Goal: Book appointment/travel/reservation

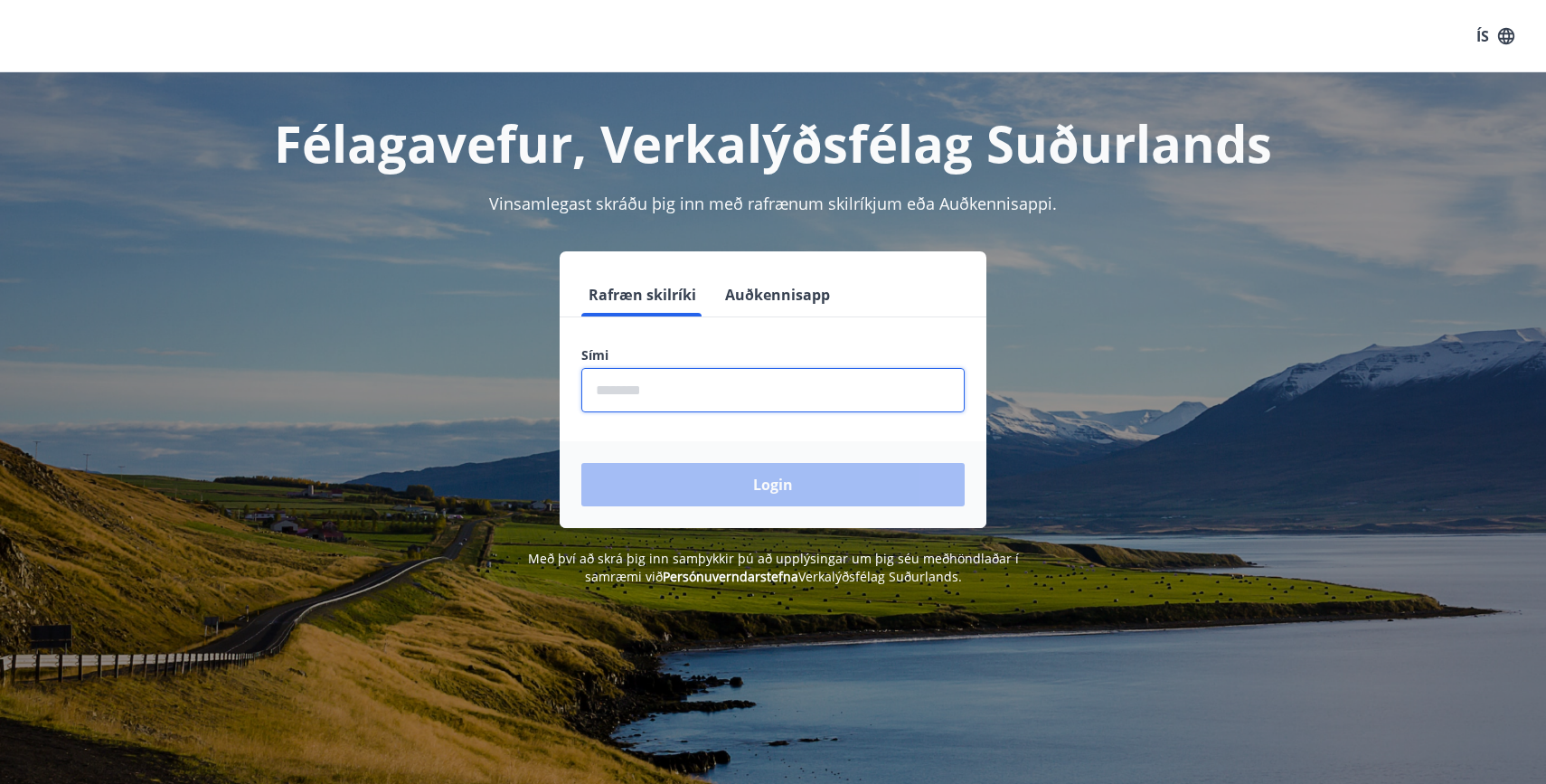
click at [635, 403] on input "phone" at bounding box center [773, 390] width 384 height 44
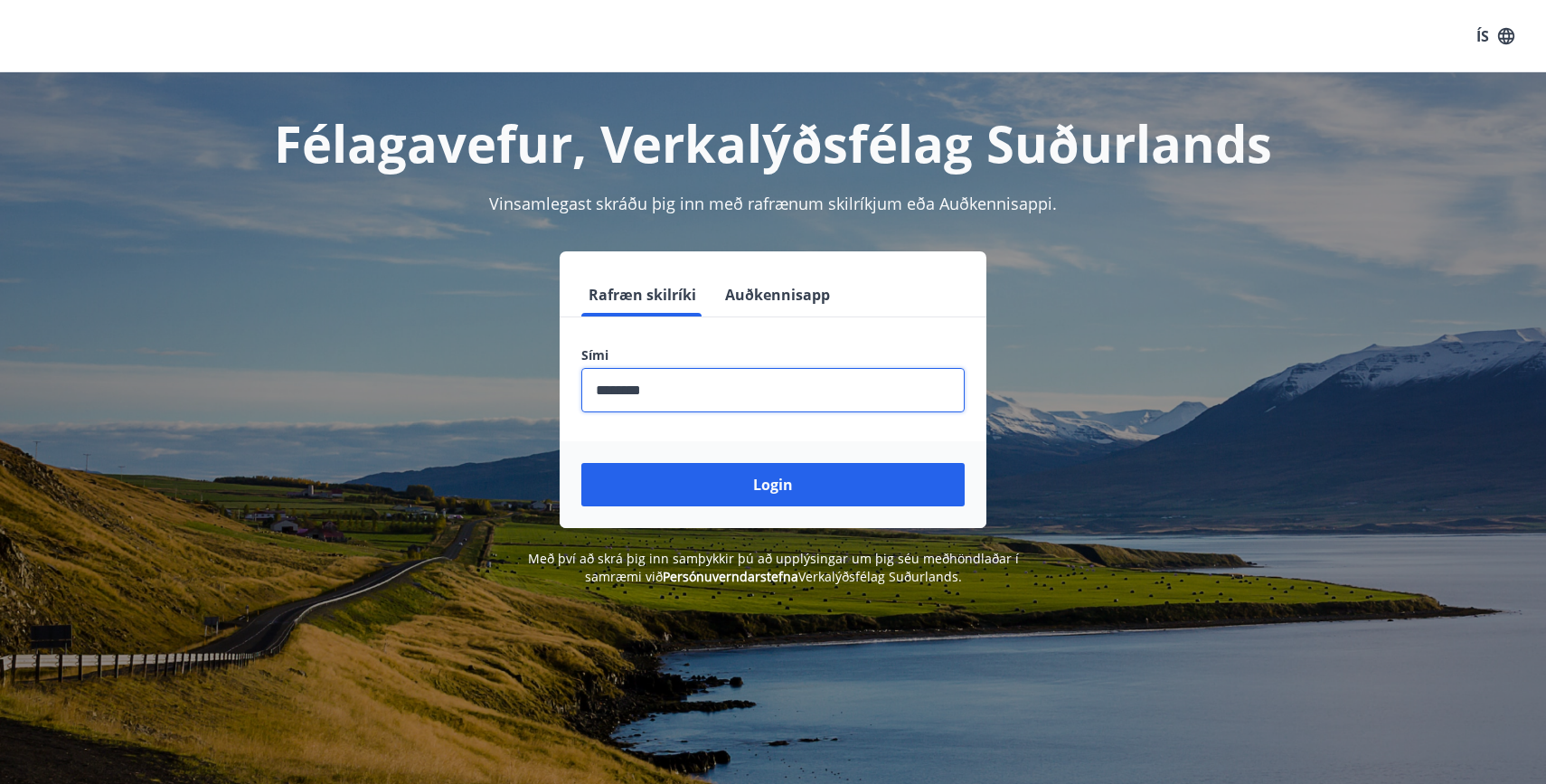
type input "********"
click at [581, 463] on button "Login" at bounding box center [773, 484] width 384 height 43
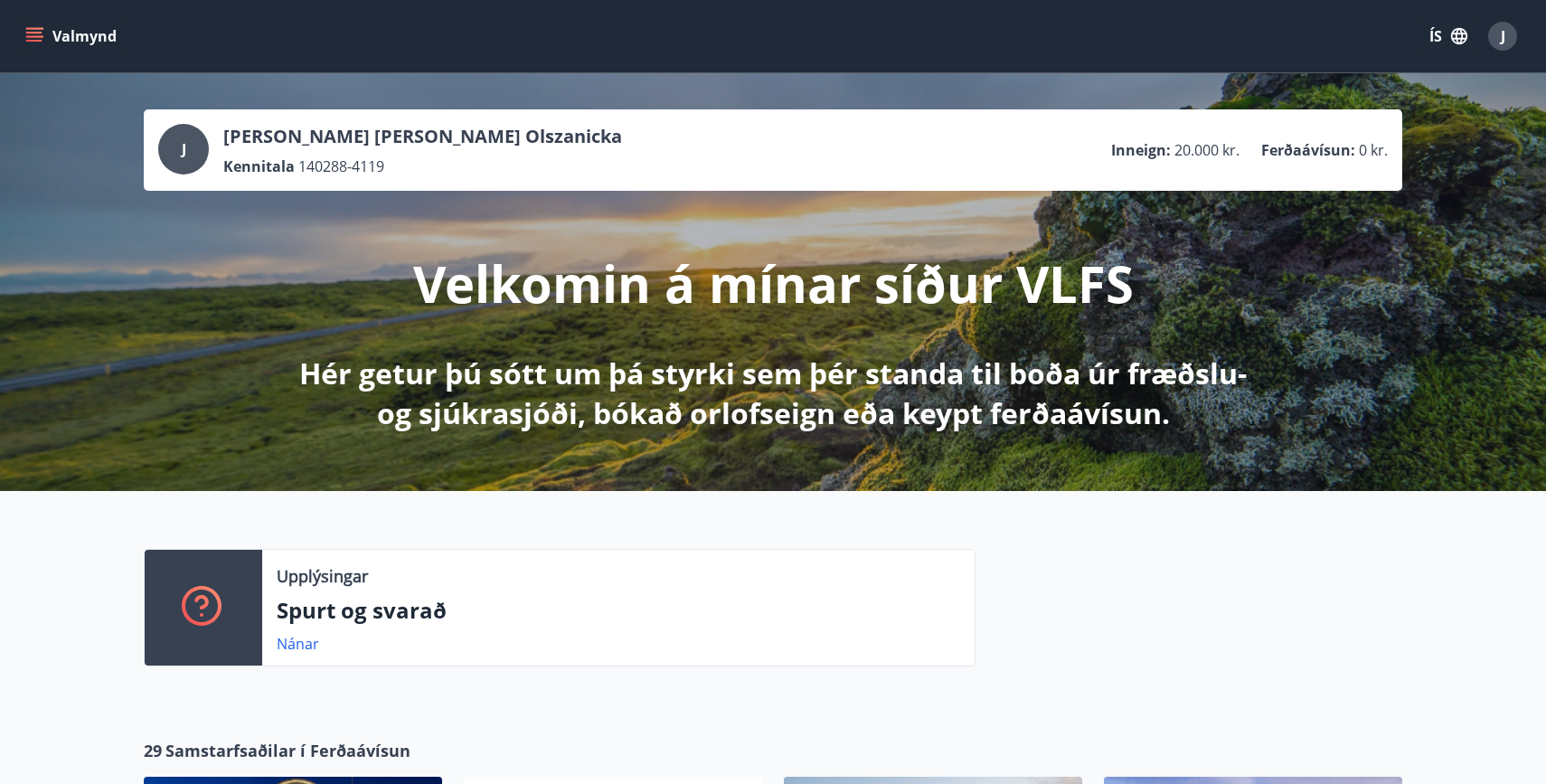
click at [1450, 34] on icon "button" at bounding box center [1459, 37] width 20 height 20
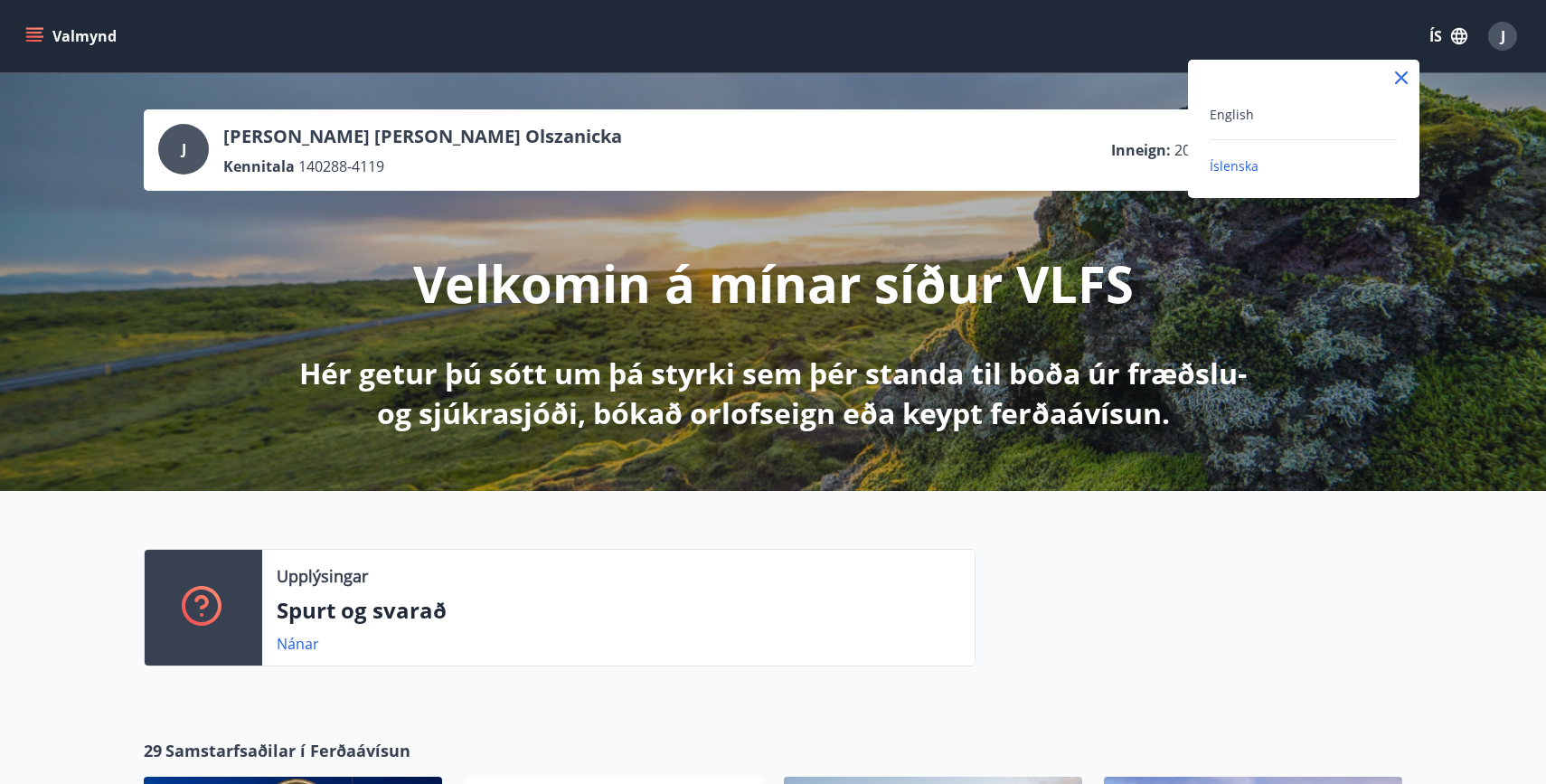
click at [1255, 113] on div "English" at bounding box center [1303, 114] width 188 height 22
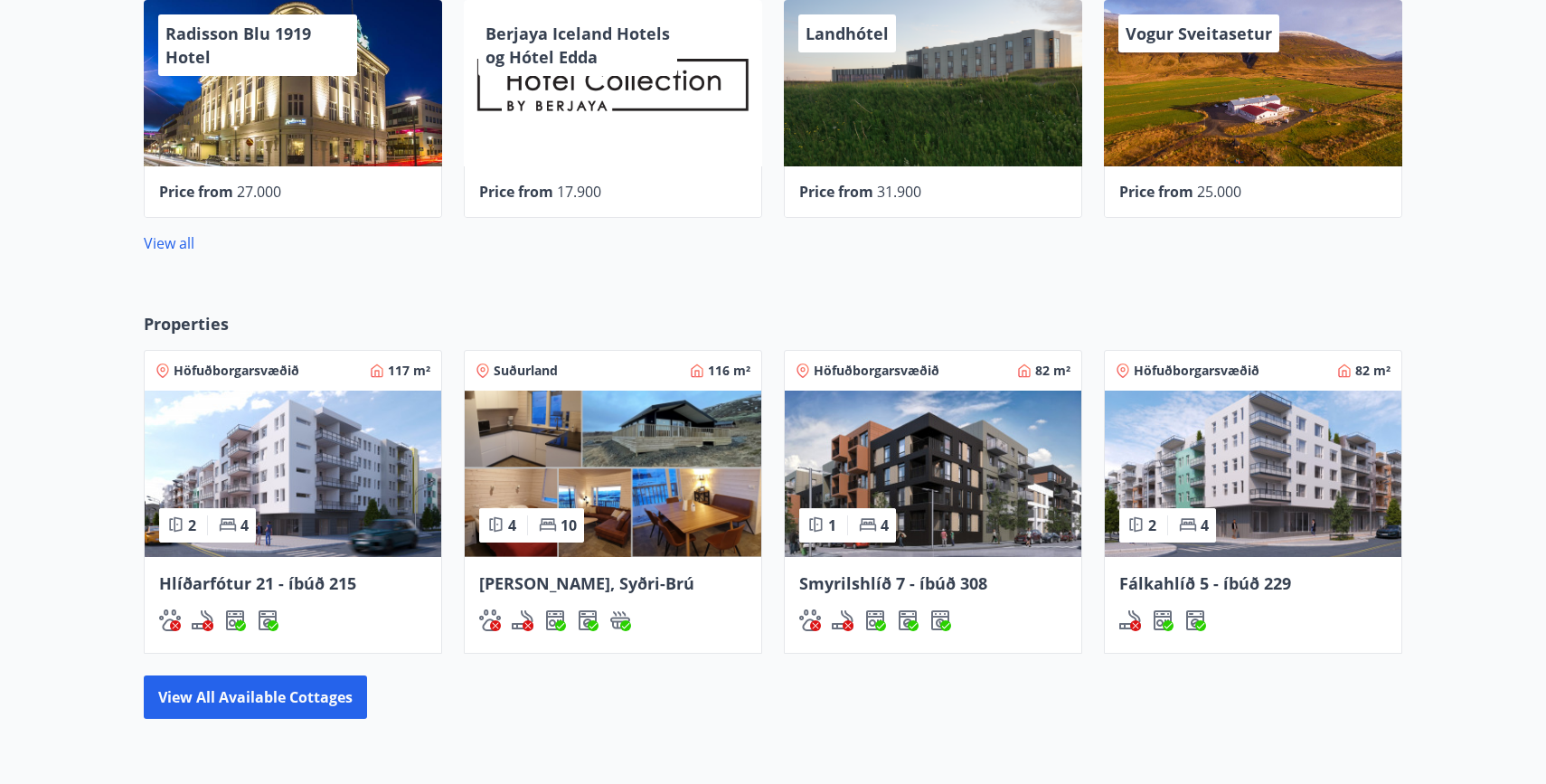
scroll to position [825, 0]
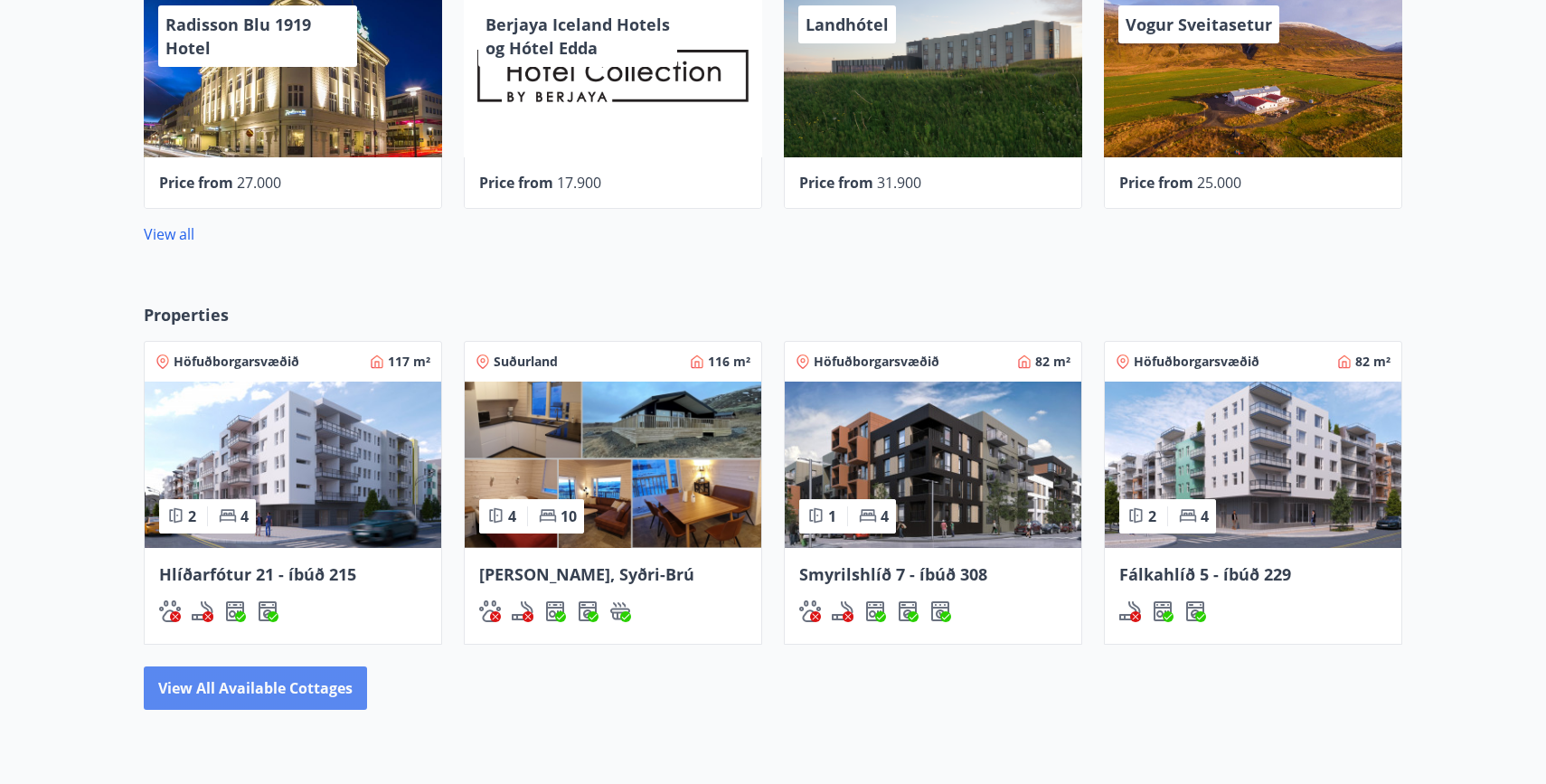
click at [271, 682] on button "View all available cottages" at bounding box center [255, 688] width 223 height 43
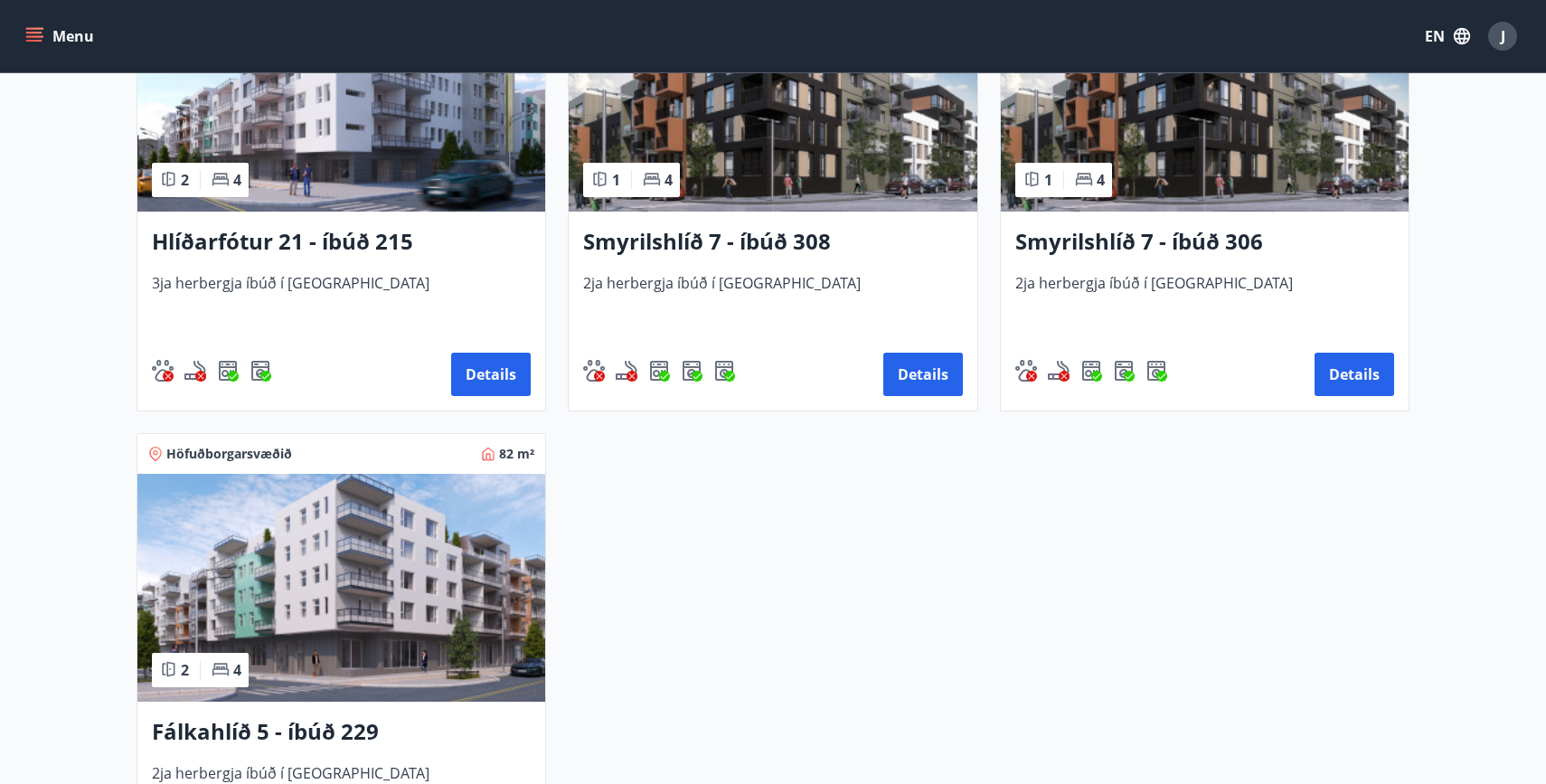
scroll to position [961, 0]
click at [508, 372] on button "Details" at bounding box center [490, 375] width 80 height 43
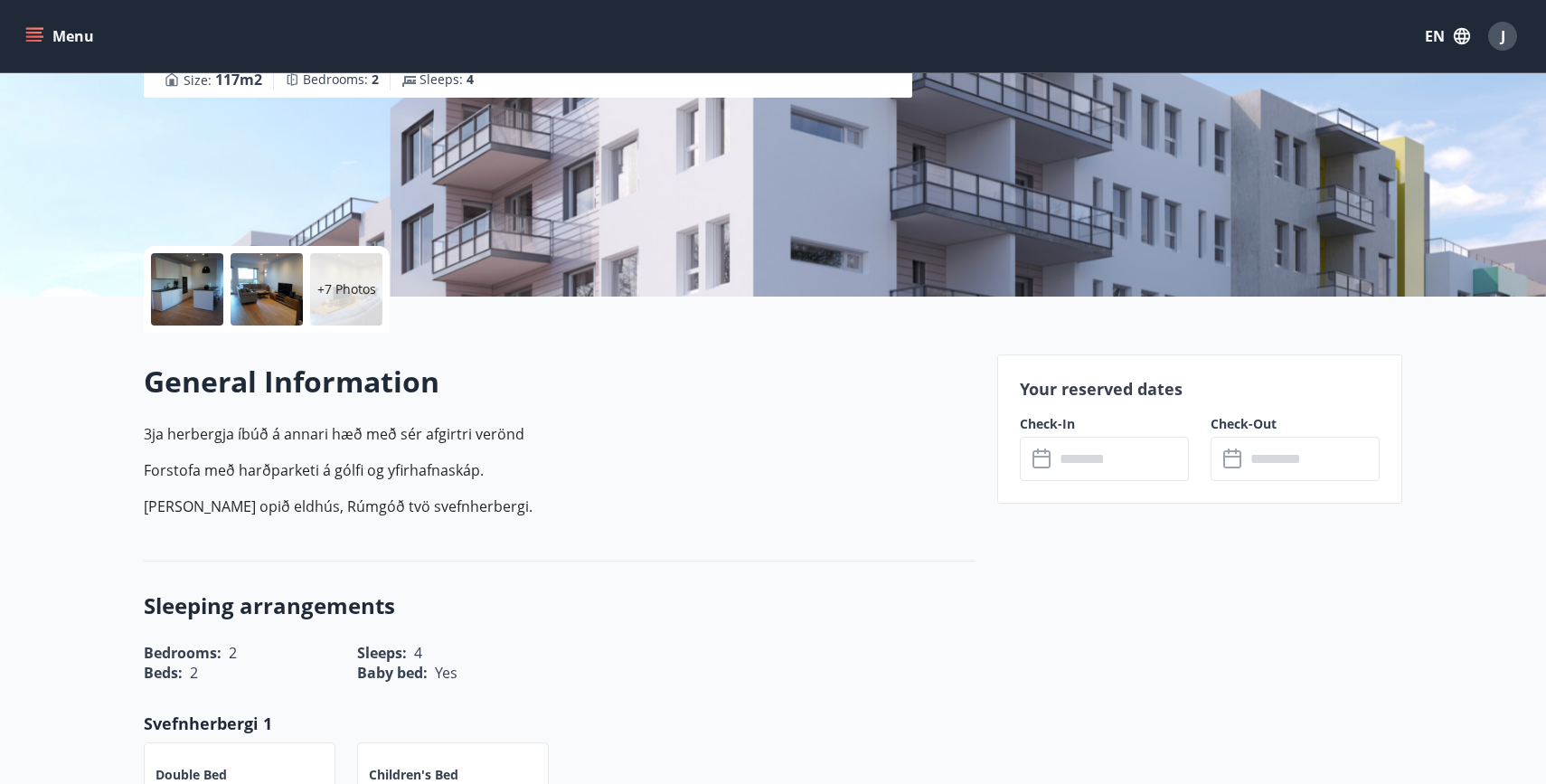
scroll to position [263, 0]
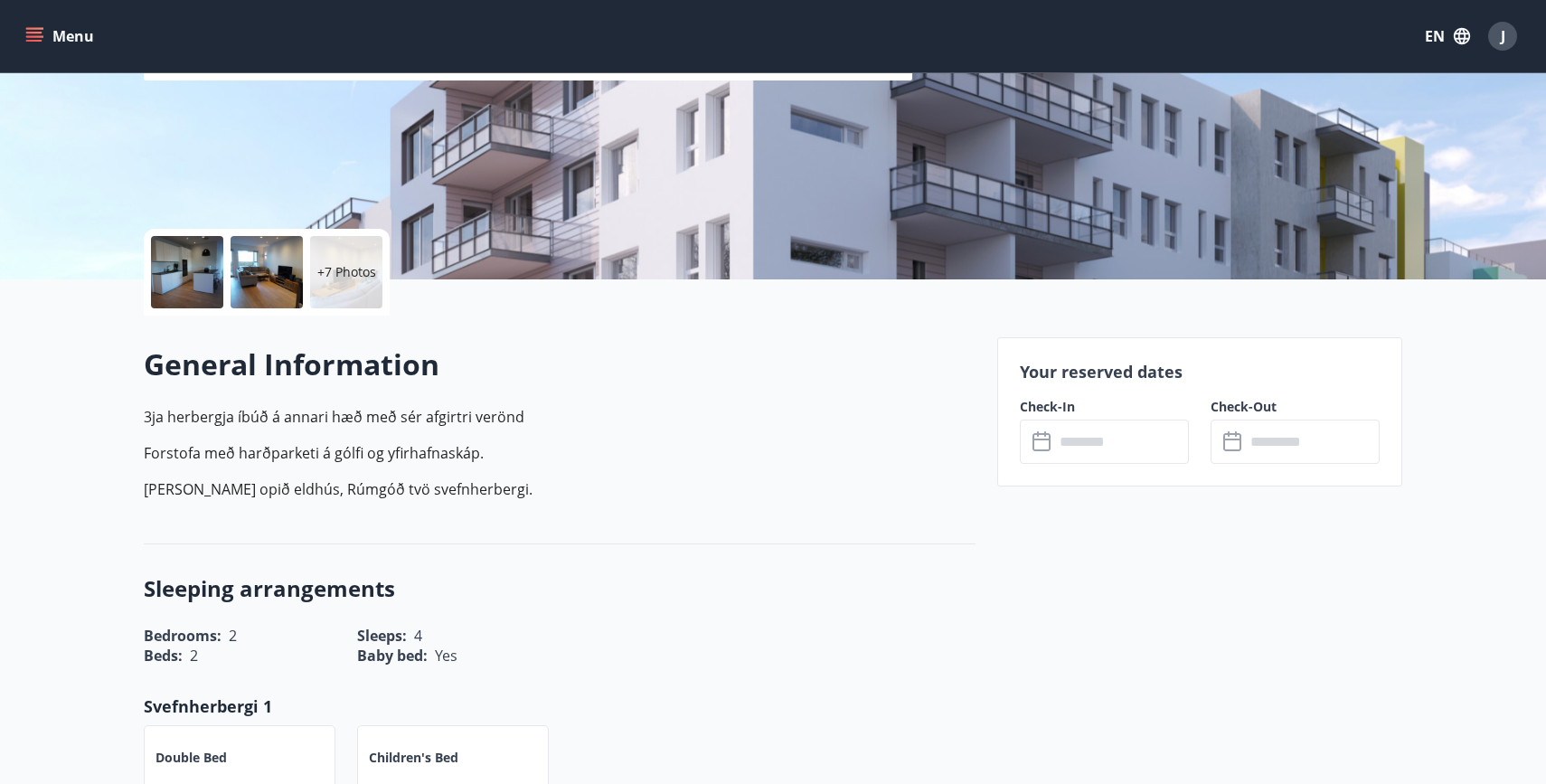
click at [1085, 447] on input "text" at bounding box center [1121, 442] width 135 height 44
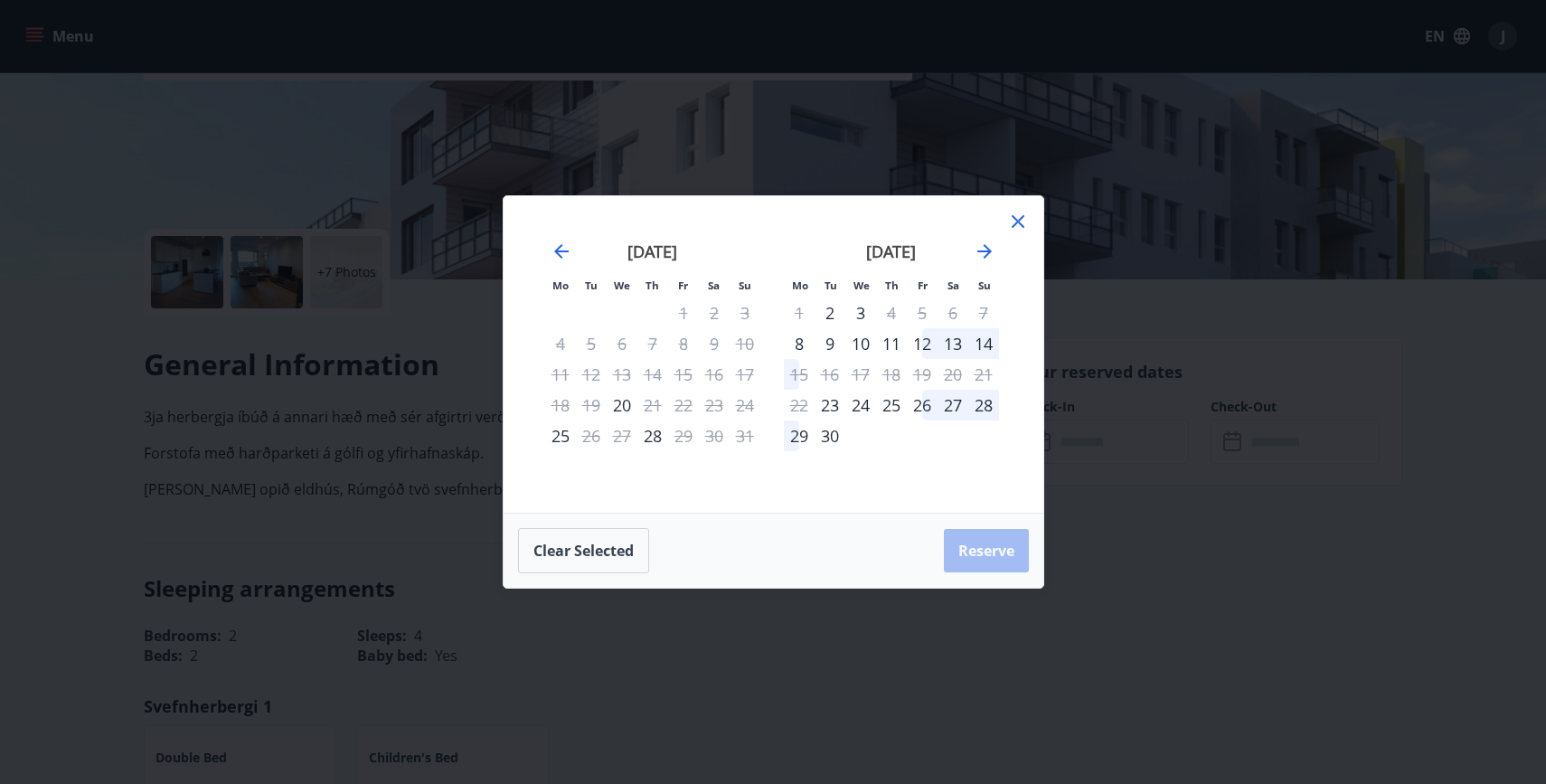
click at [825, 407] on div "23" at bounding box center [829, 404] width 30 height 30
click at [831, 433] on div "30" at bounding box center [829, 435] width 30 height 30
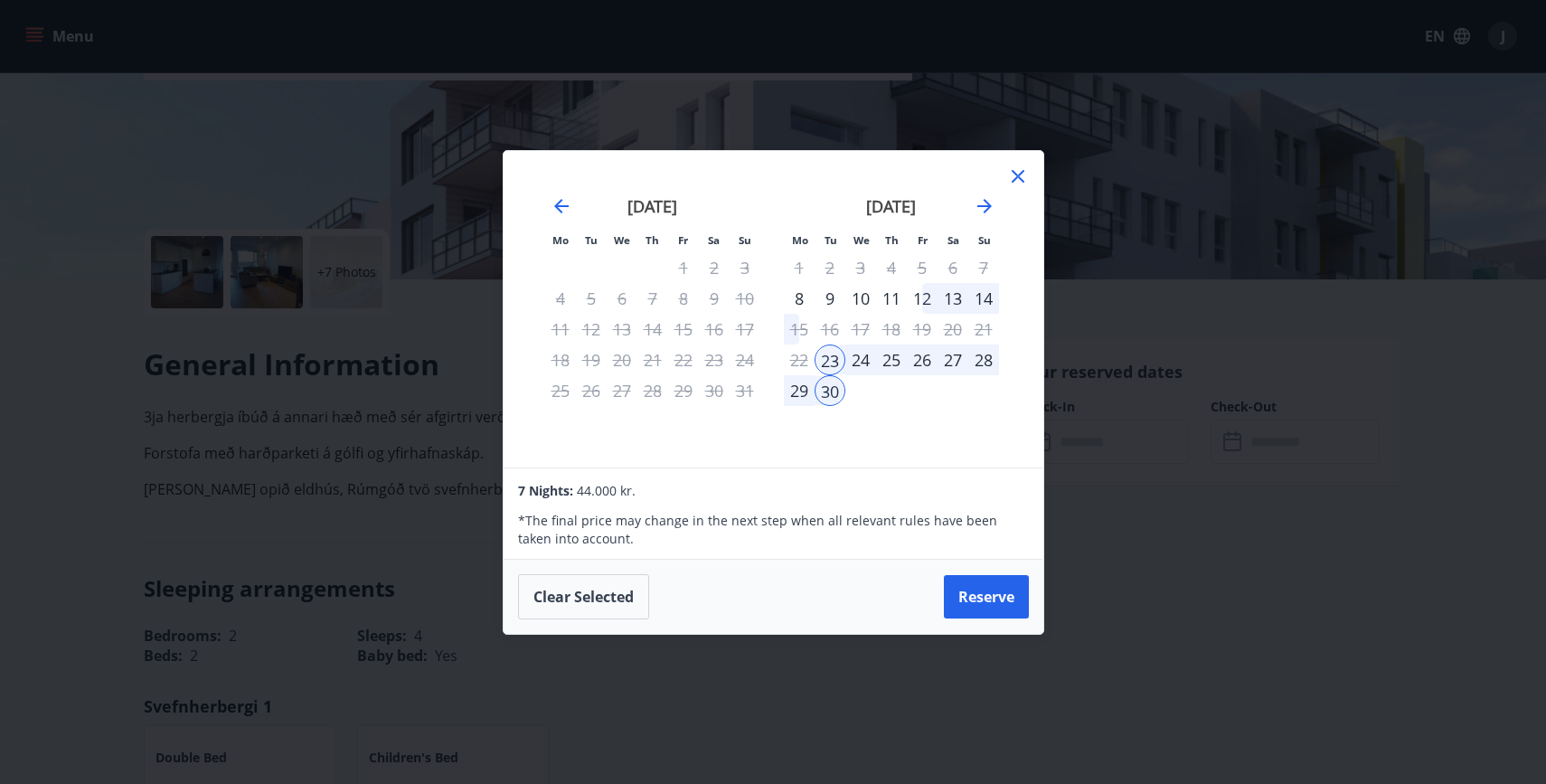
click at [1018, 170] on icon at bounding box center [1018, 176] width 22 height 22
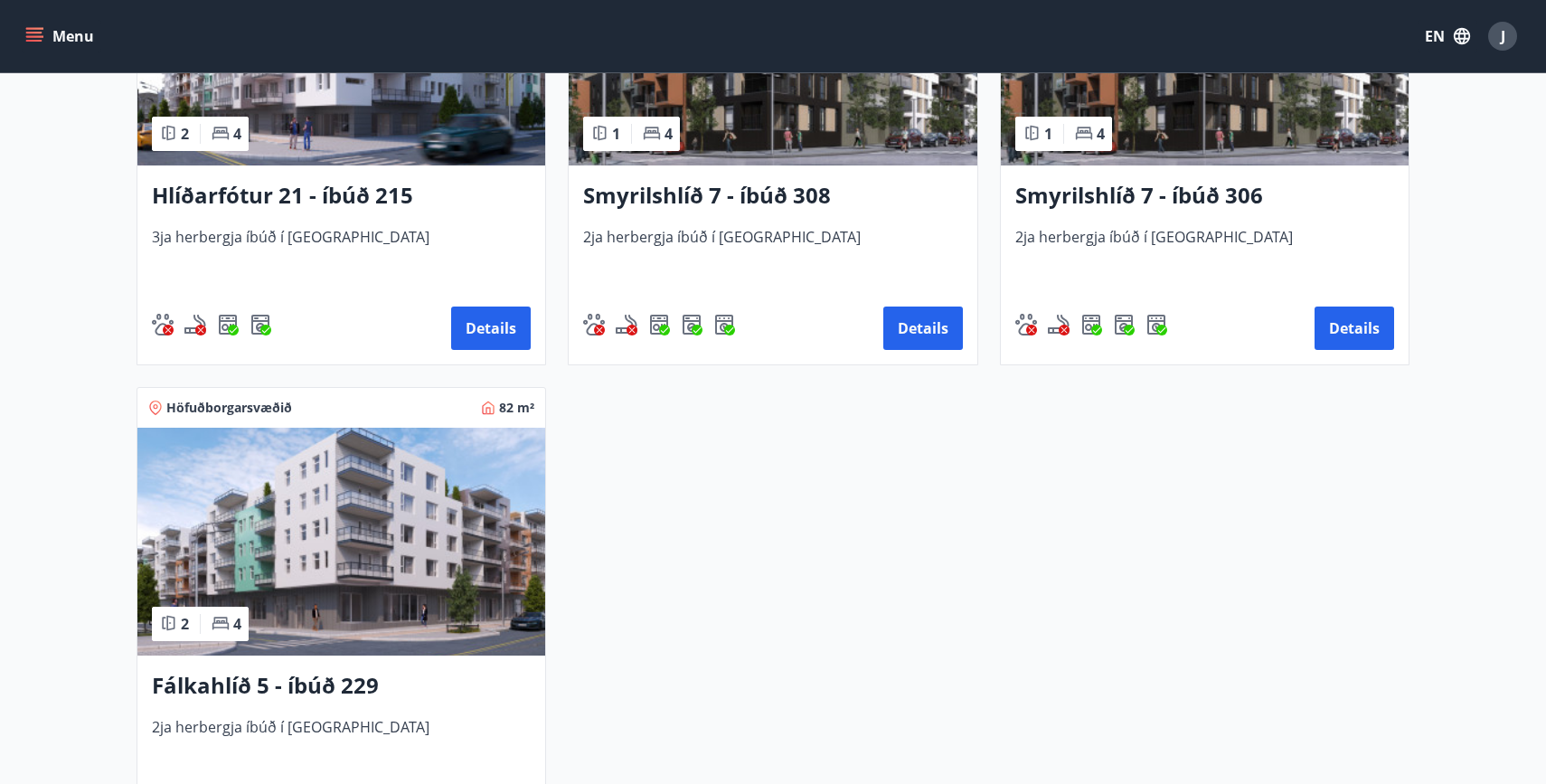
scroll to position [1002, 0]
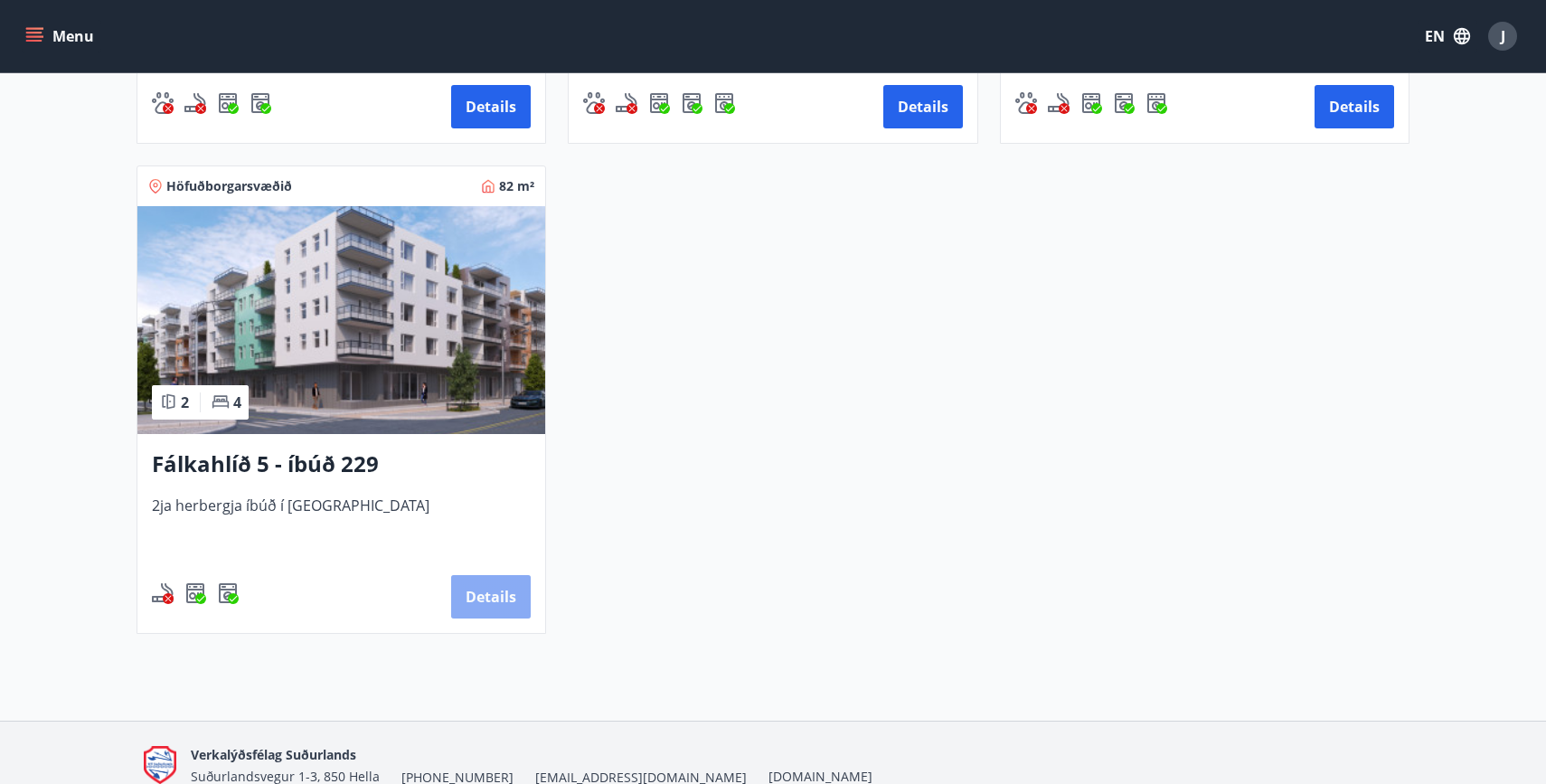
click at [515, 615] on button "Details" at bounding box center [490, 596] width 80 height 43
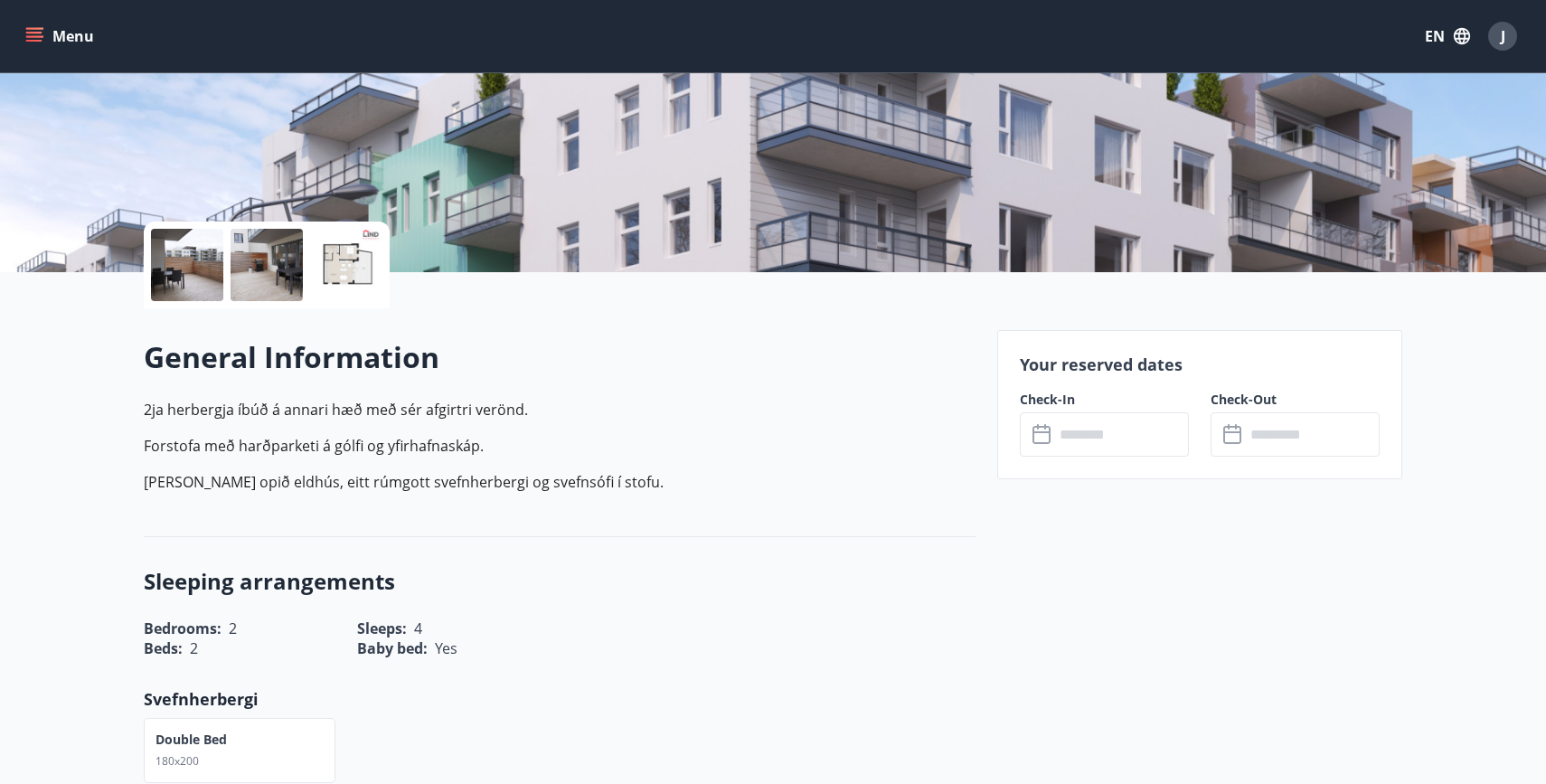
scroll to position [272, 0]
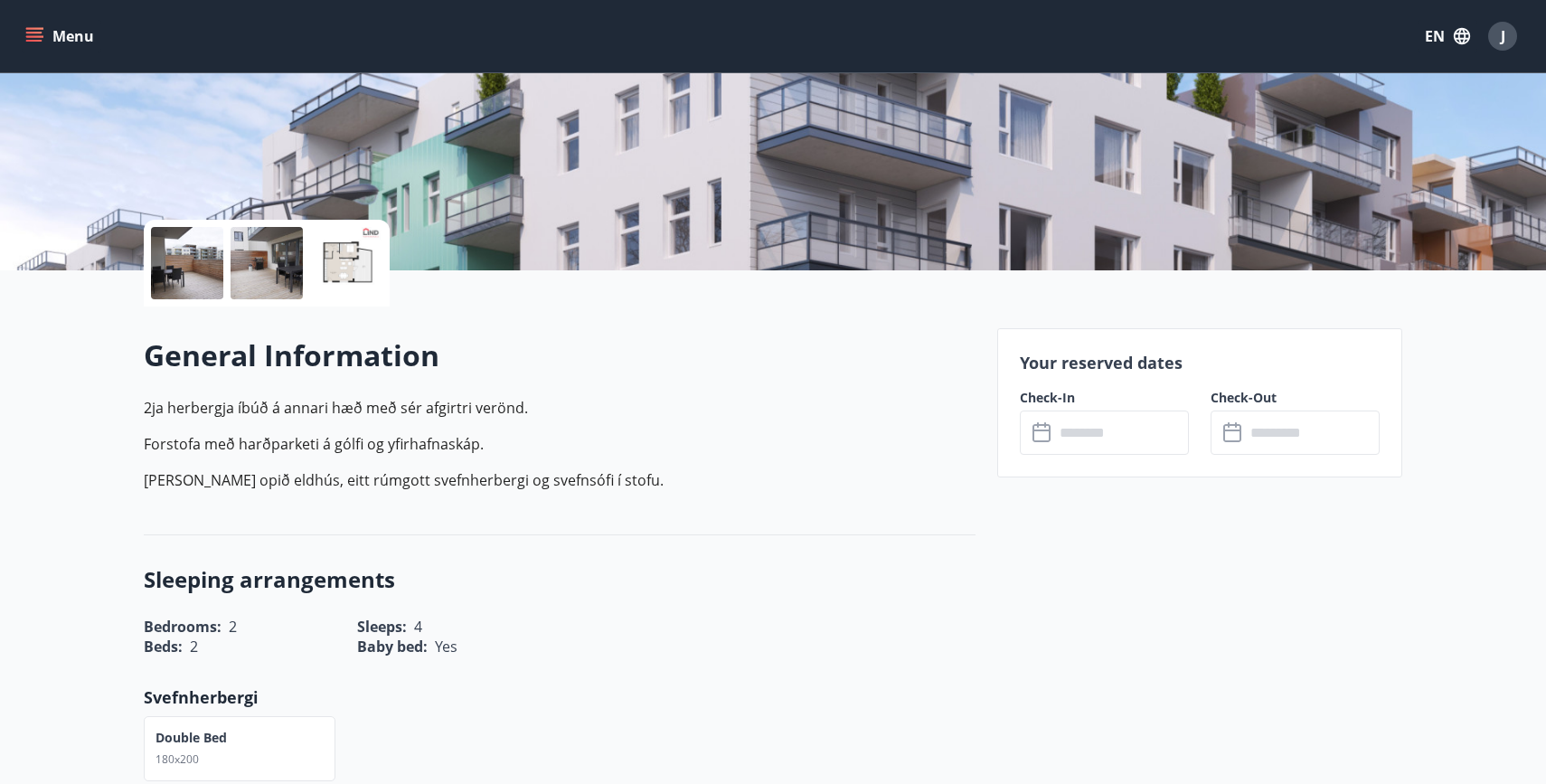
click at [1100, 429] on input "text" at bounding box center [1121, 432] width 135 height 44
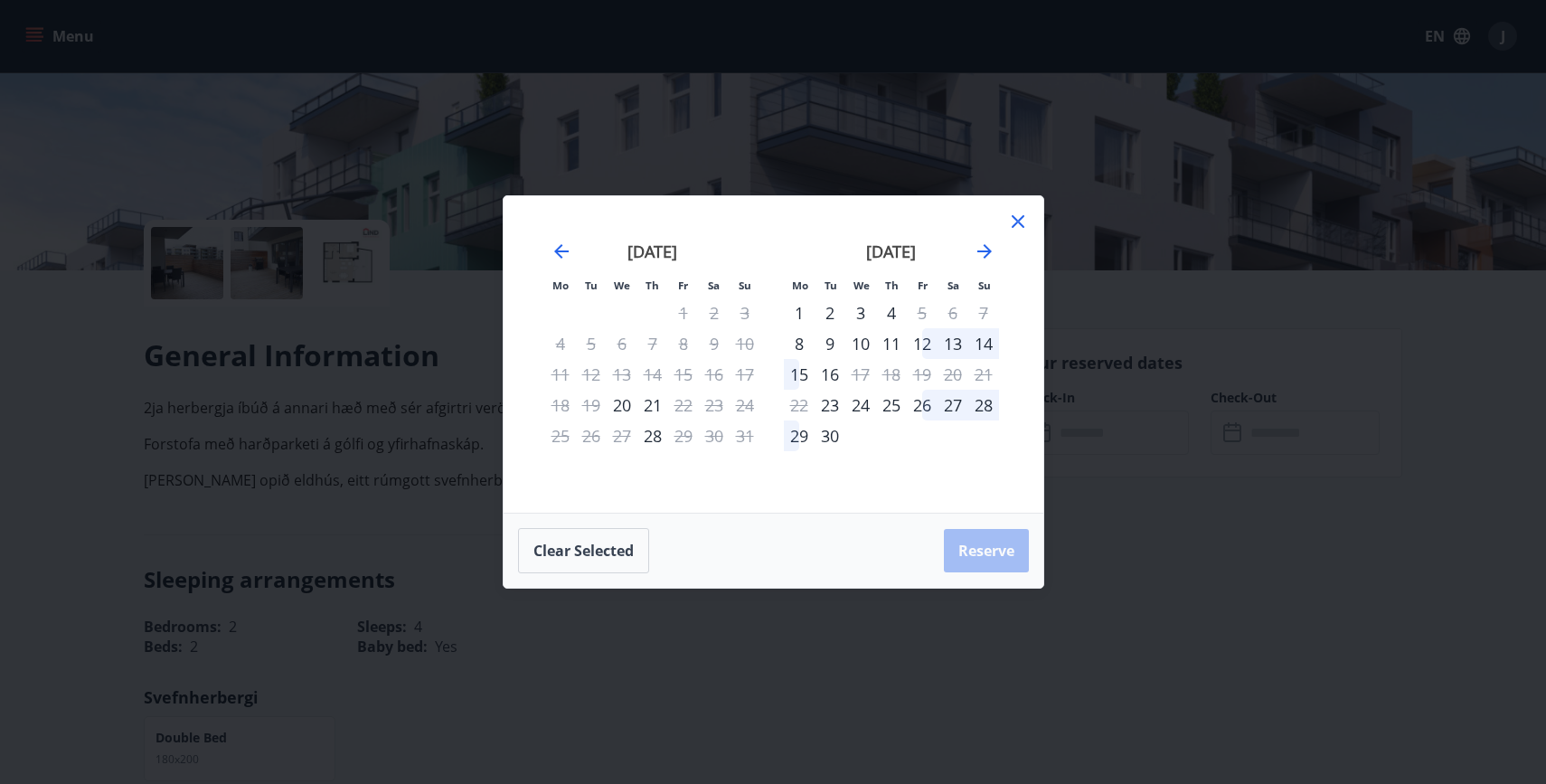
click at [833, 409] on div "23" at bounding box center [829, 404] width 30 height 30
click at [835, 434] on div "30" at bounding box center [829, 435] width 30 height 30
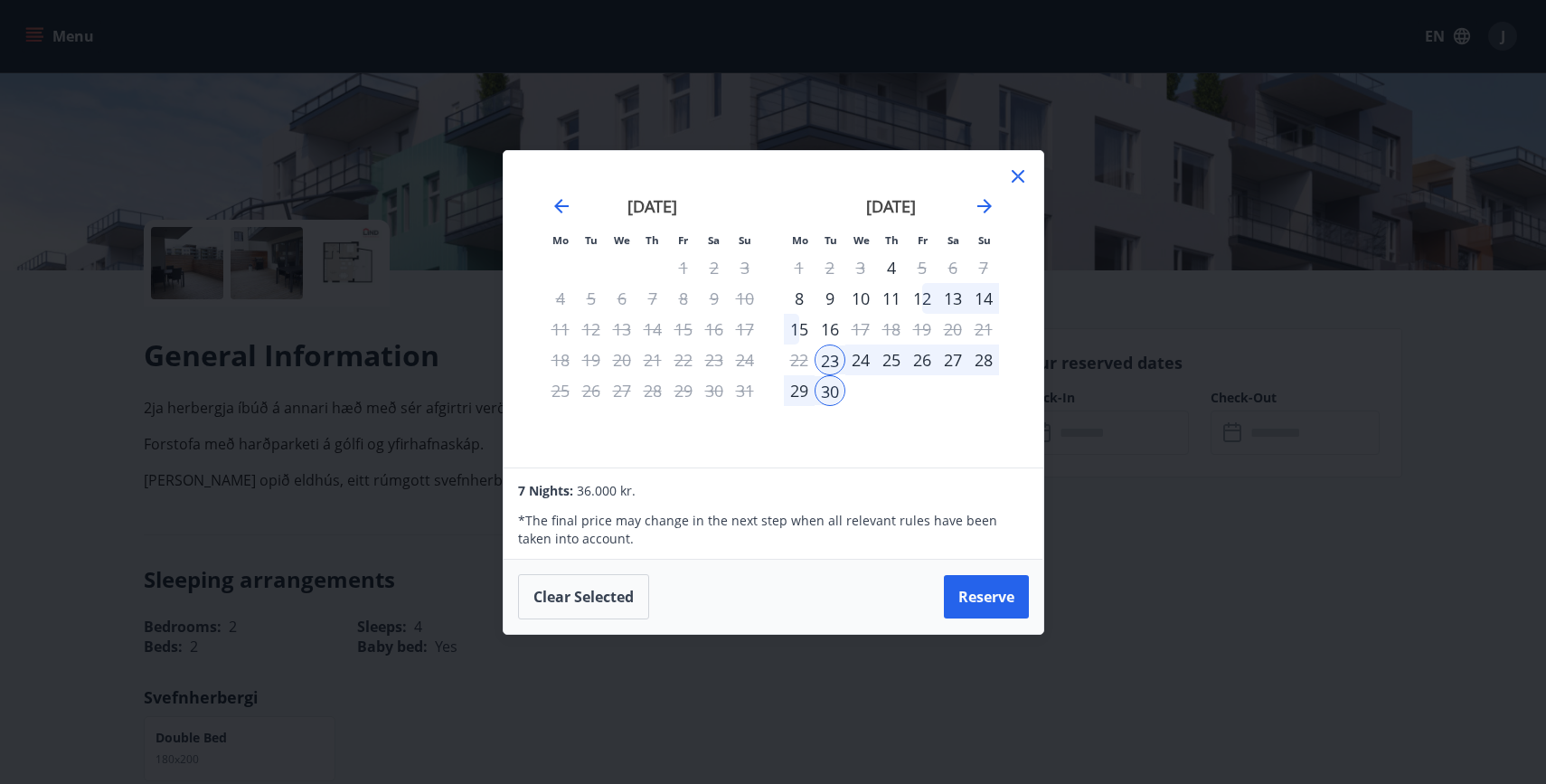
click at [1015, 174] on icon at bounding box center [1018, 176] width 13 height 13
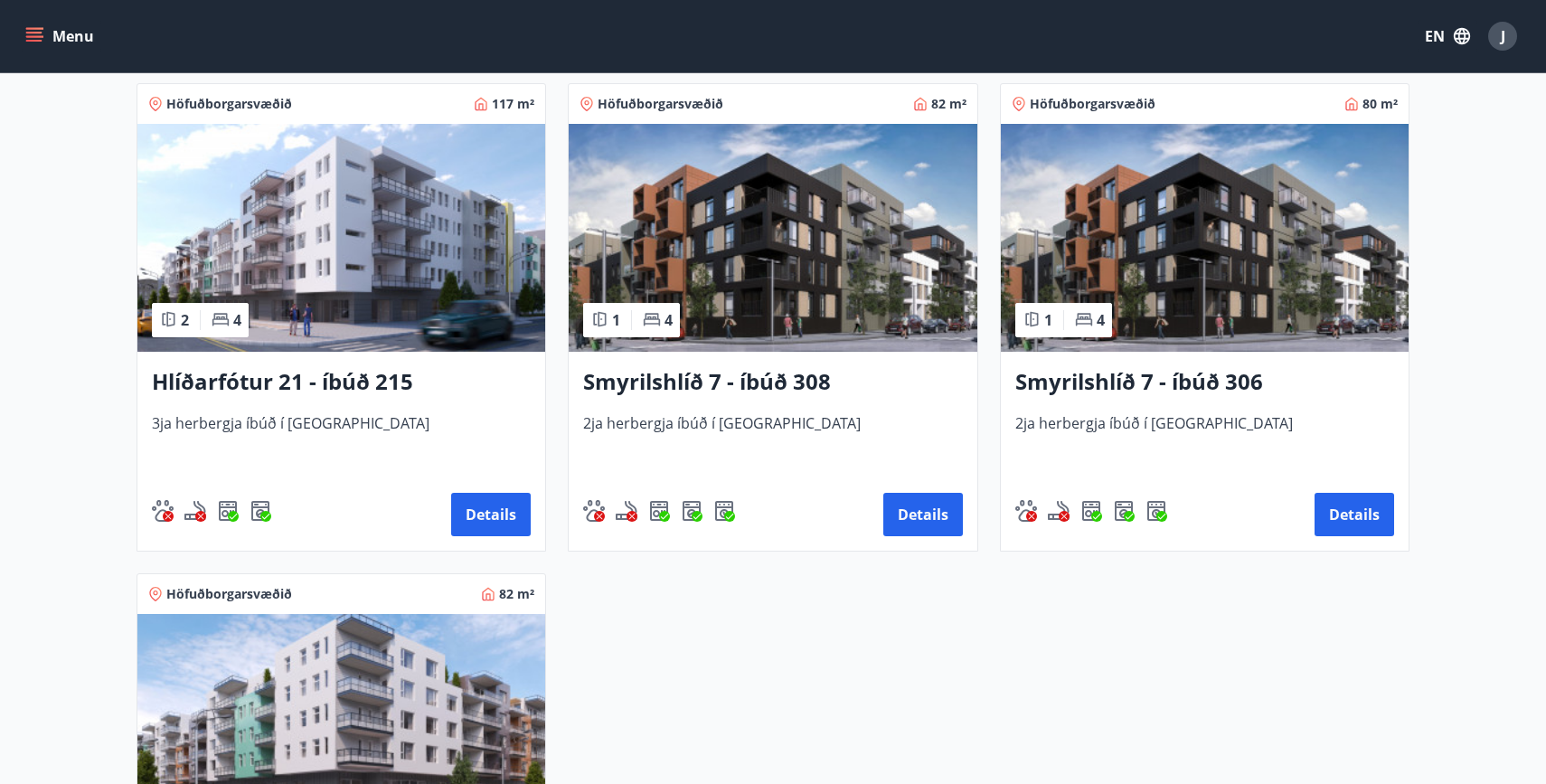
scroll to position [875, 0]
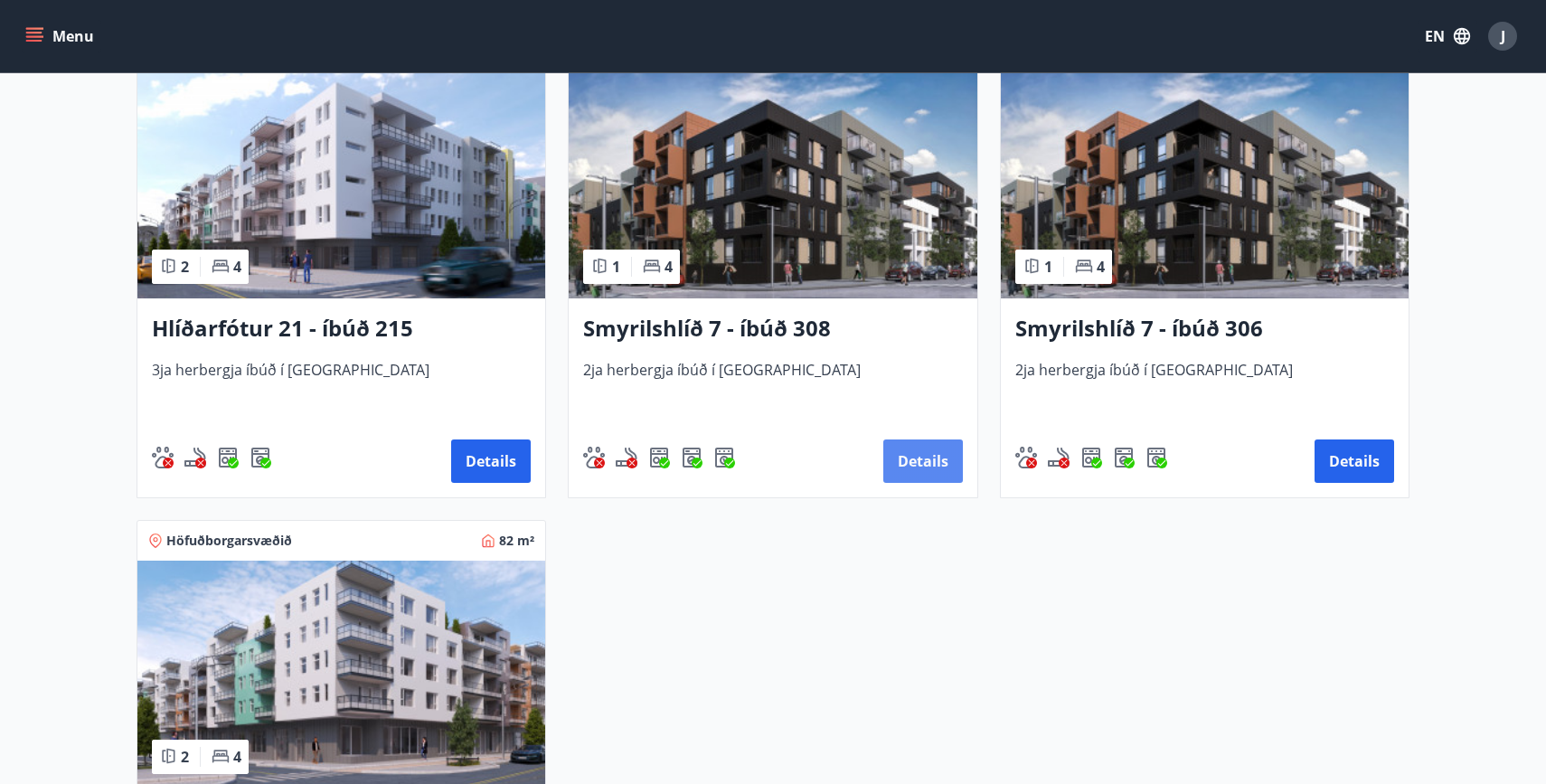
click at [924, 474] on button "Details" at bounding box center [923, 461] width 80 height 43
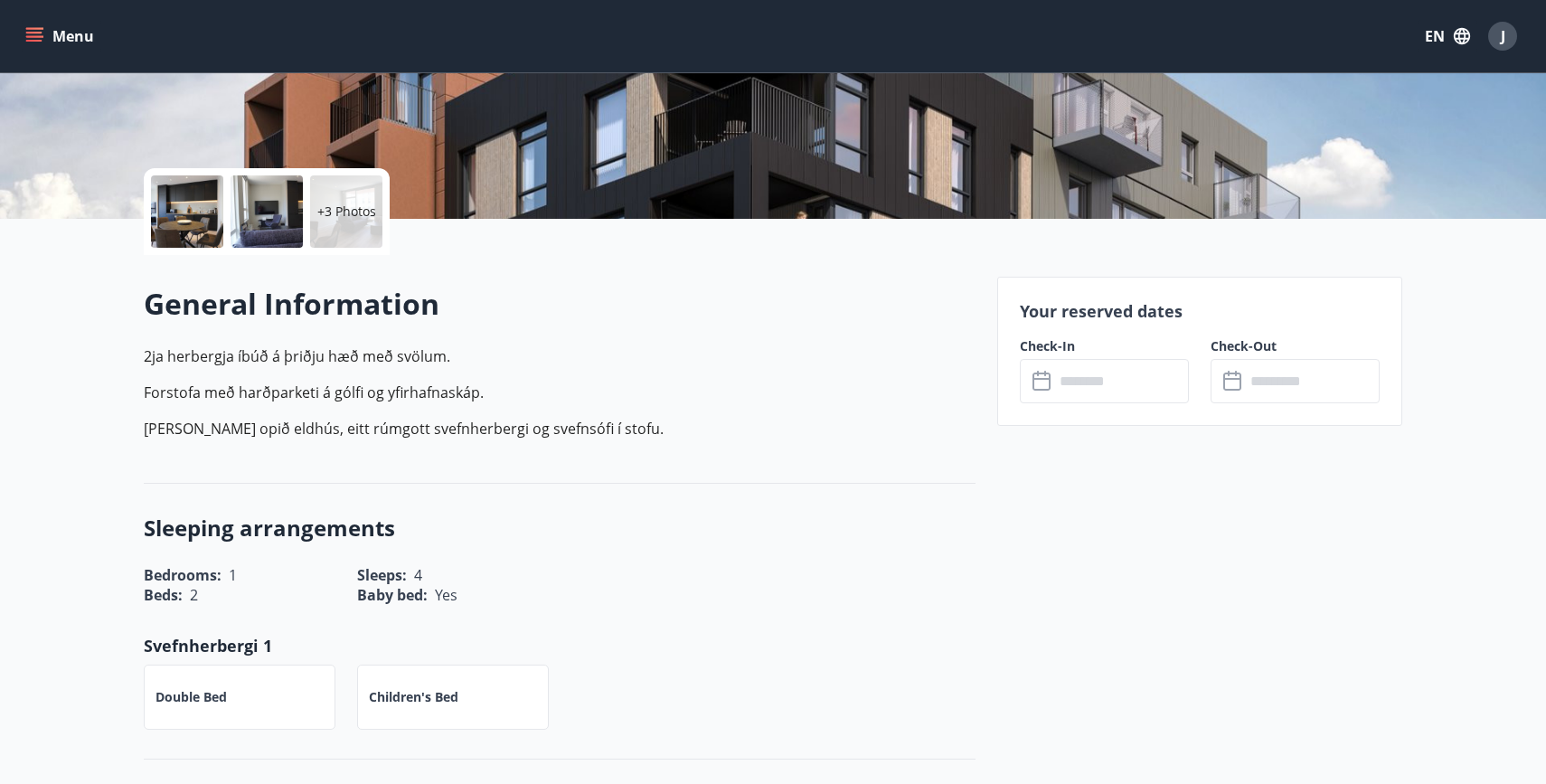
scroll to position [349, 0]
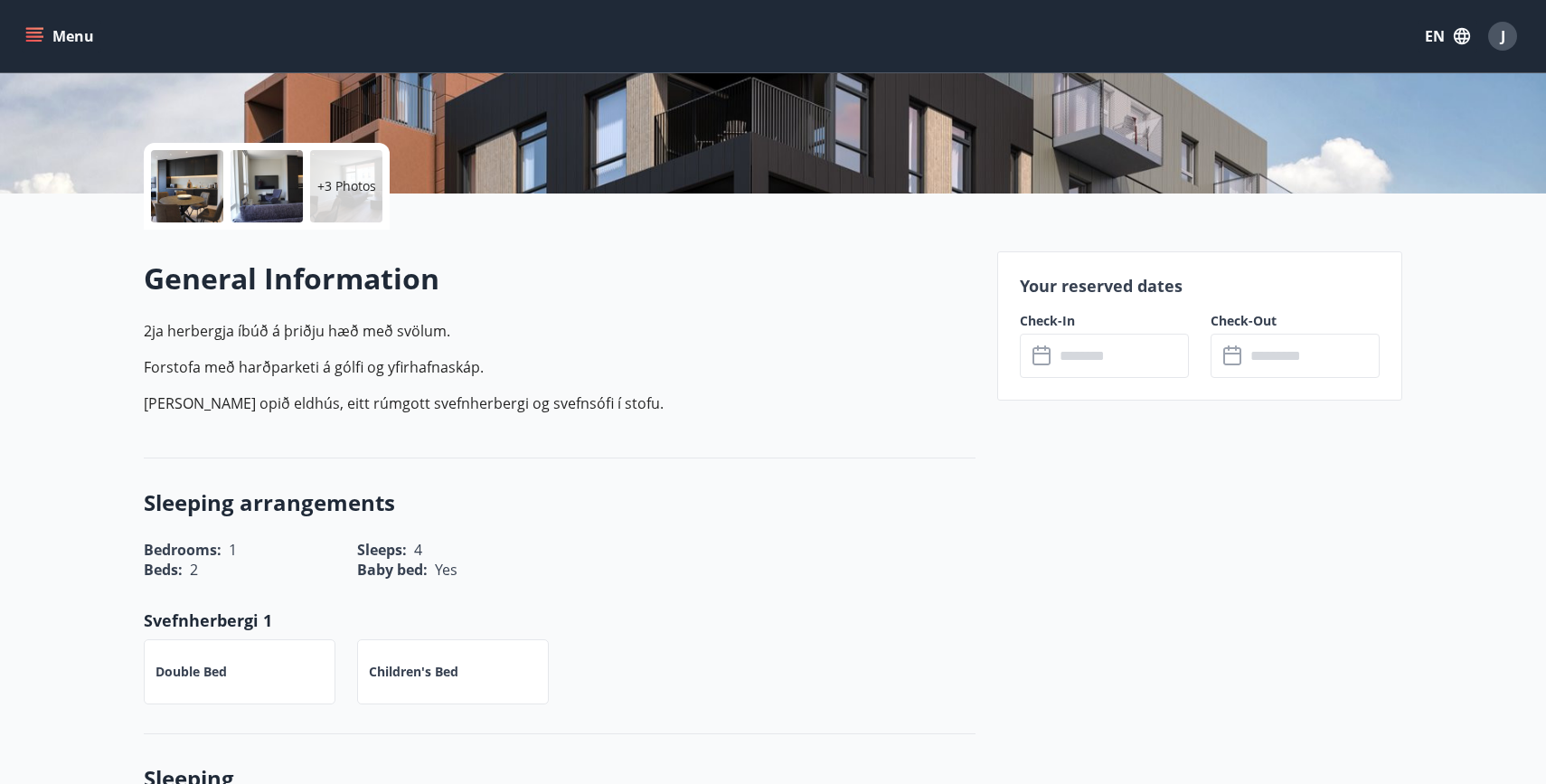
click at [1092, 351] on input "text" at bounding box center [1121, 355] width 135 height 44
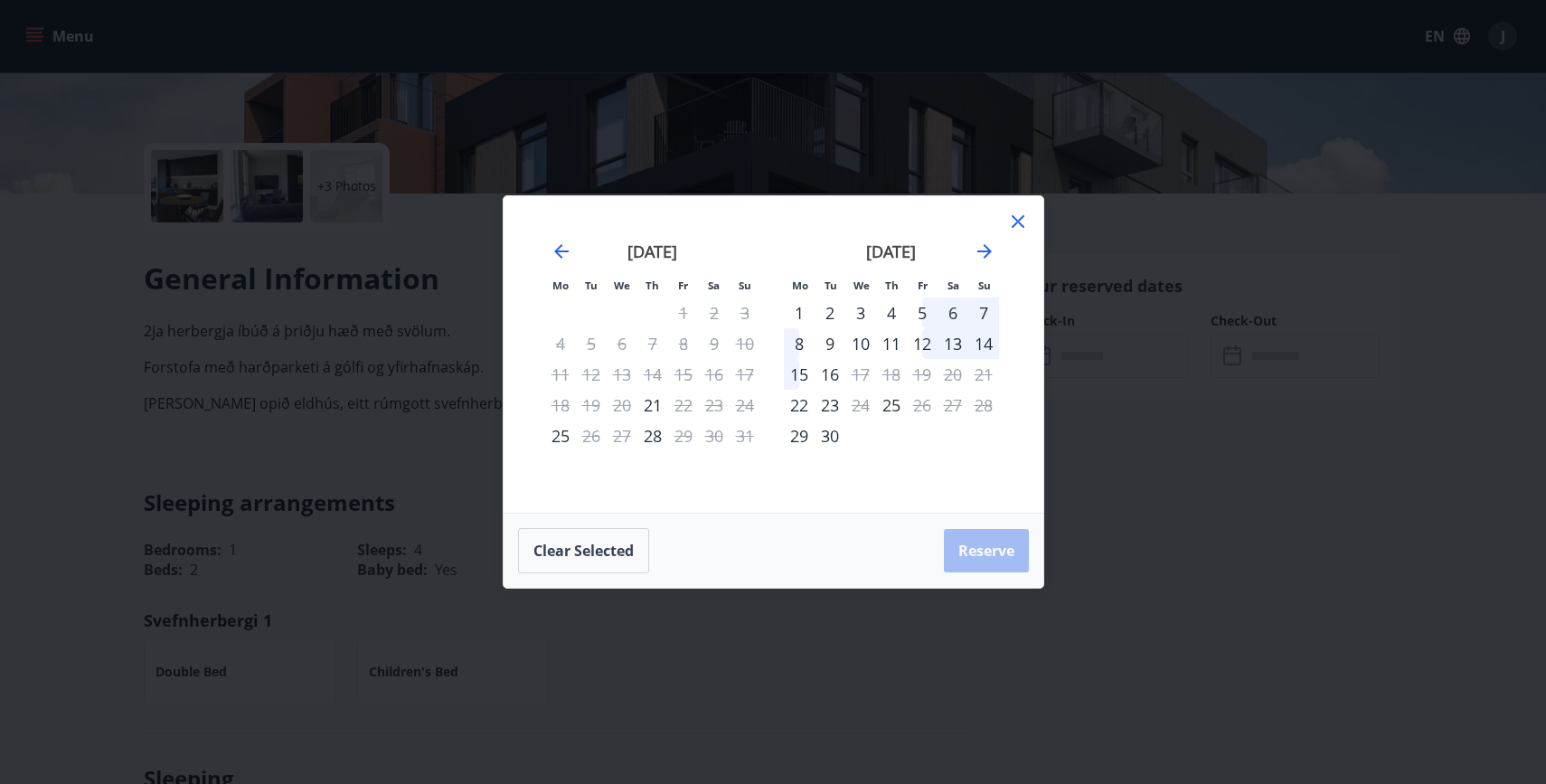
click at [1018, 219] on icon at bounding box center [1018, 221] width 13 height 13
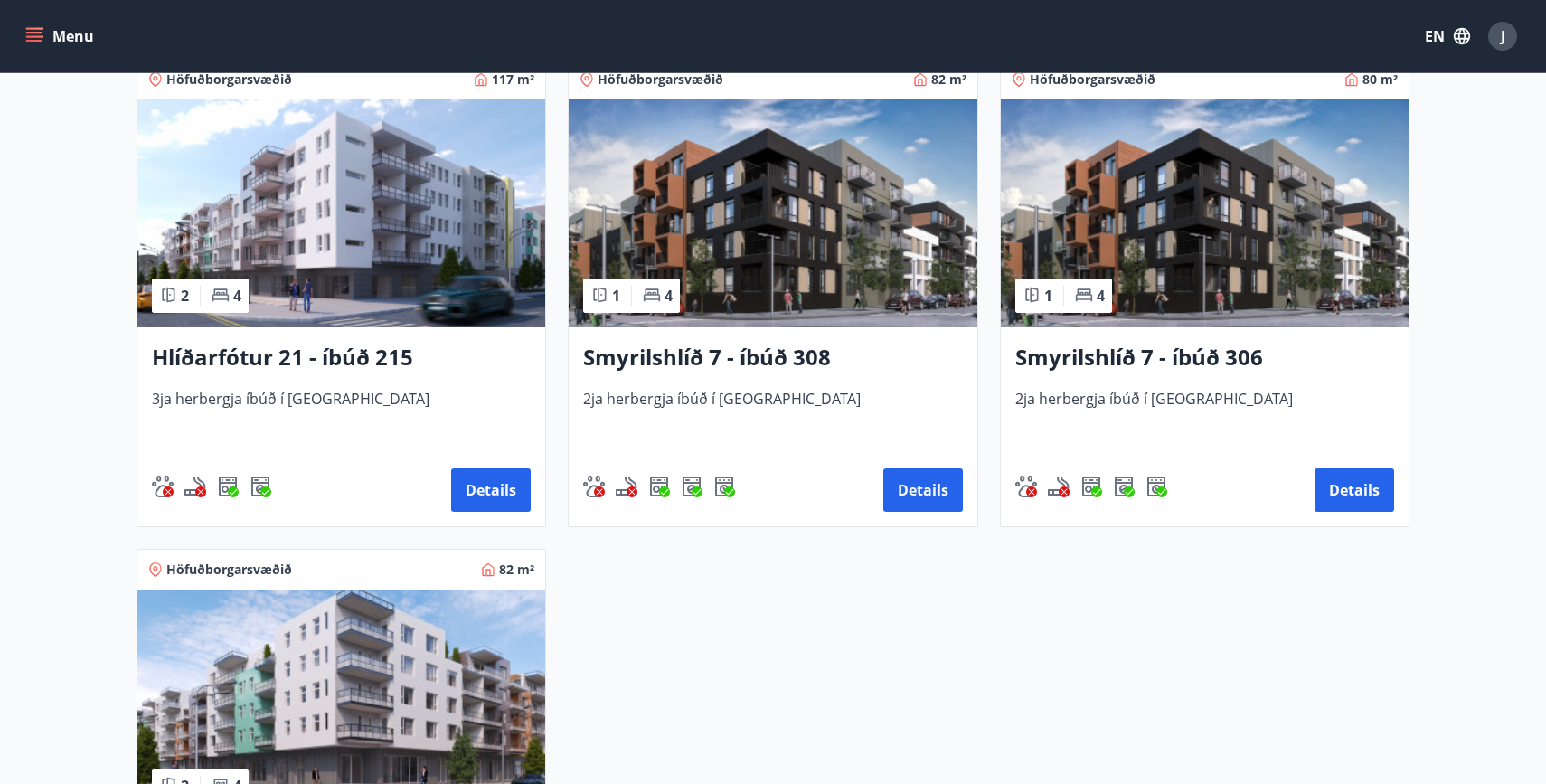
scroll to position [806, 0]
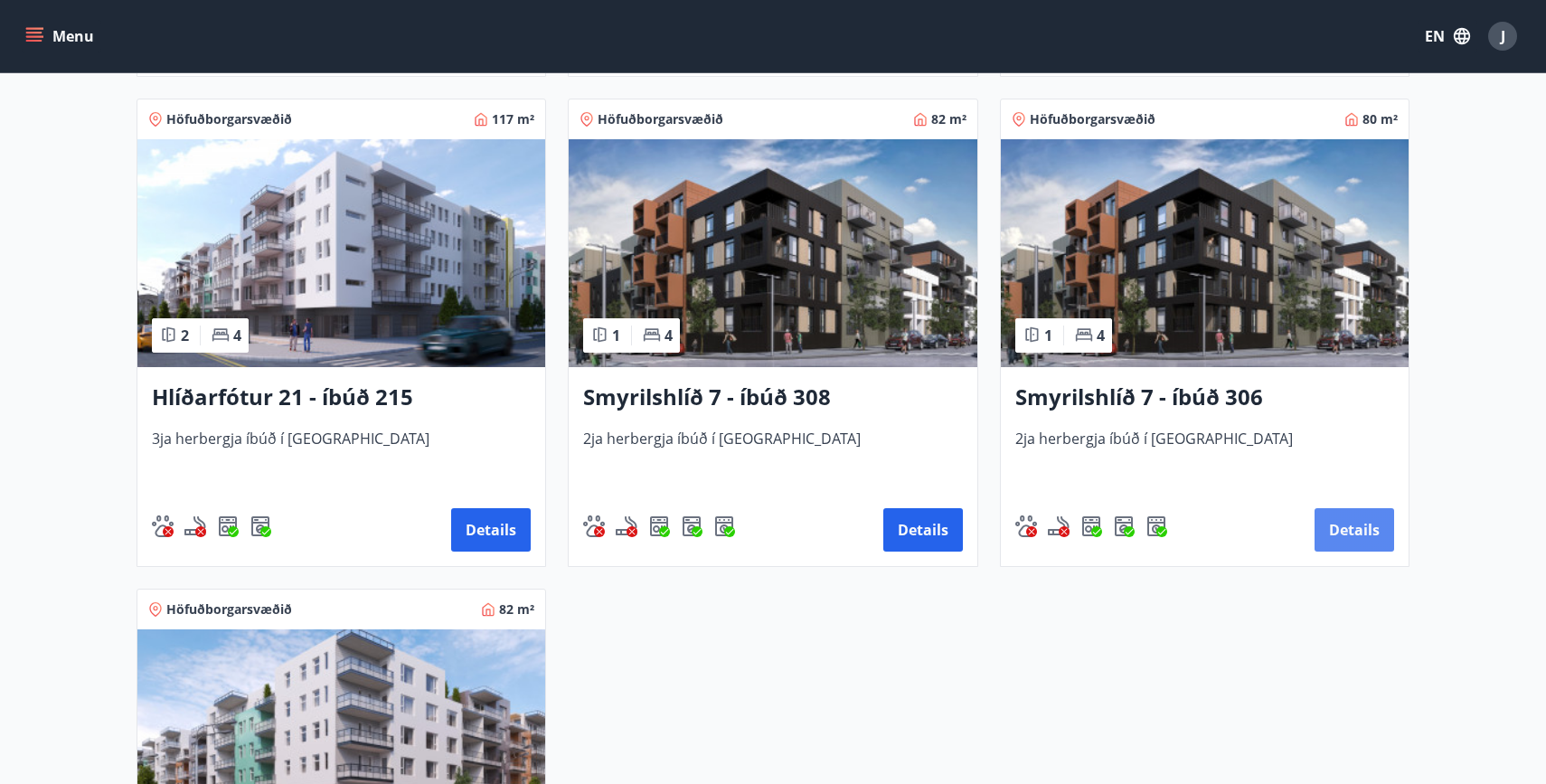
click at [1357, 540] on button "Details" at bounding box center [1354, 529] width 80 height 43
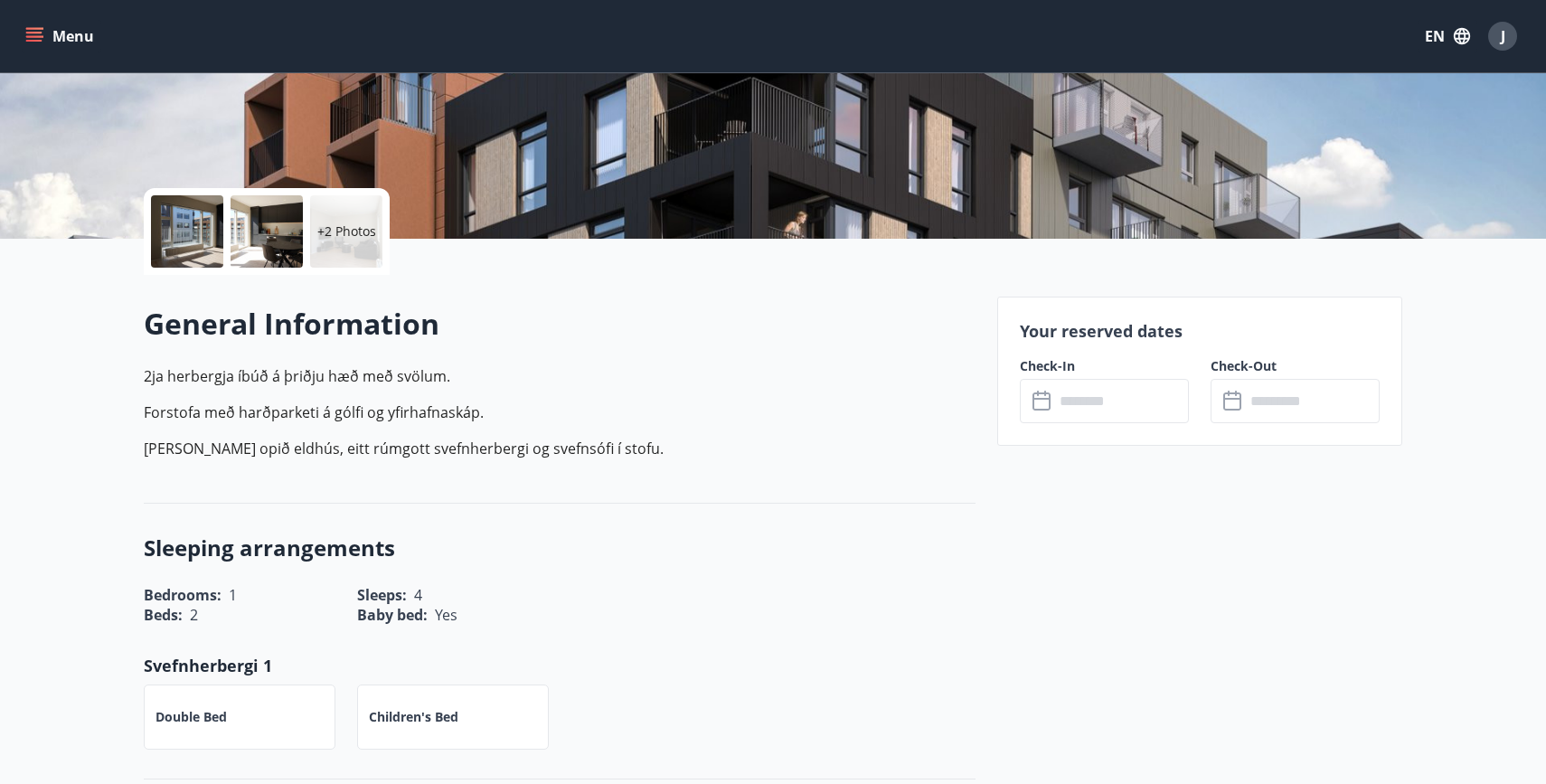
scroll to position [323, 0]
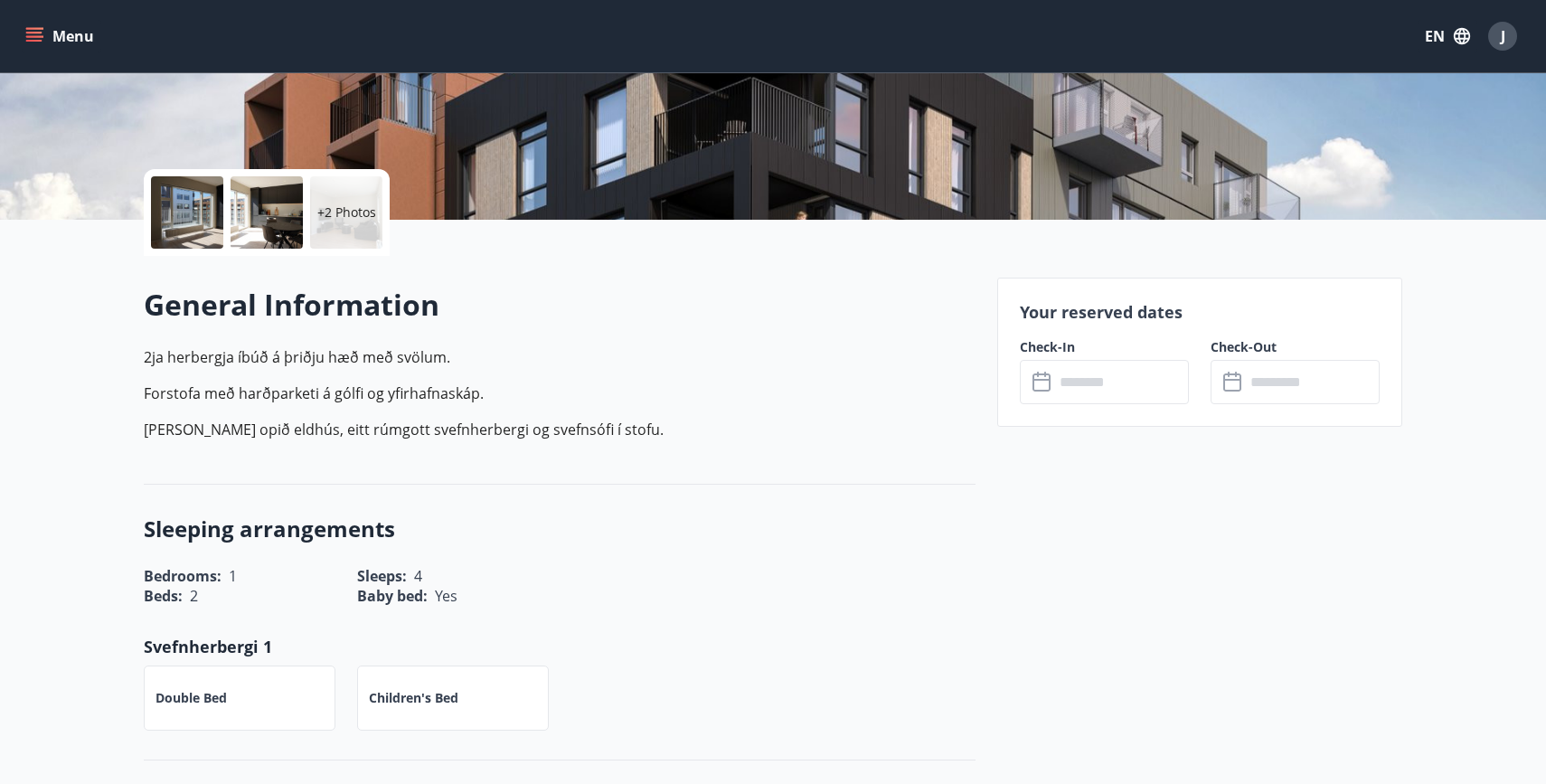
click at [1129, 381] on input "text" at bounding box center [1121, 382] width 135 height 44
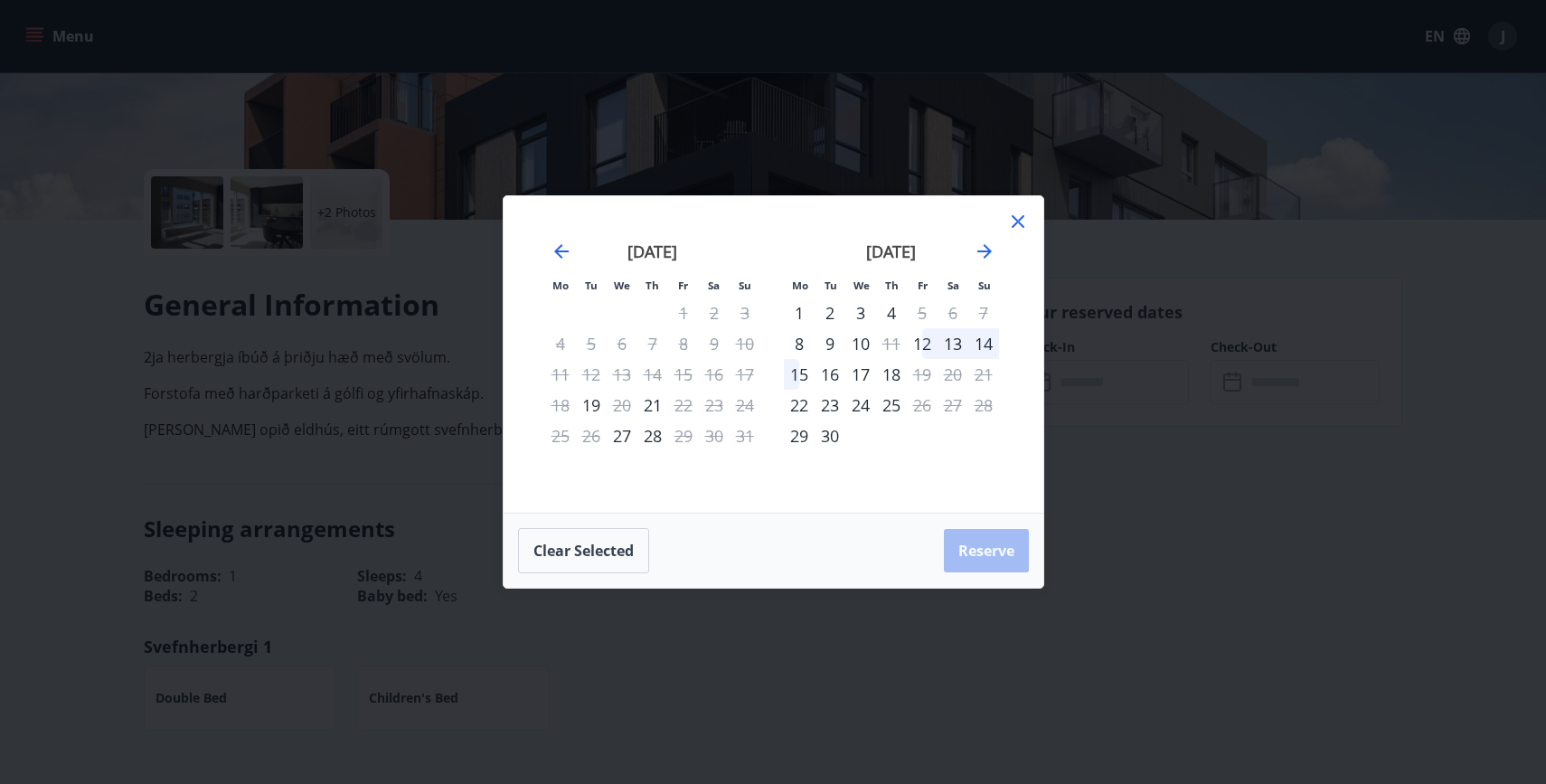
click at [1014, 224] on icon at bounding box center [1018, 221] width 13 height 13
